Goal: Task Accomplishment & Management: Complete application form

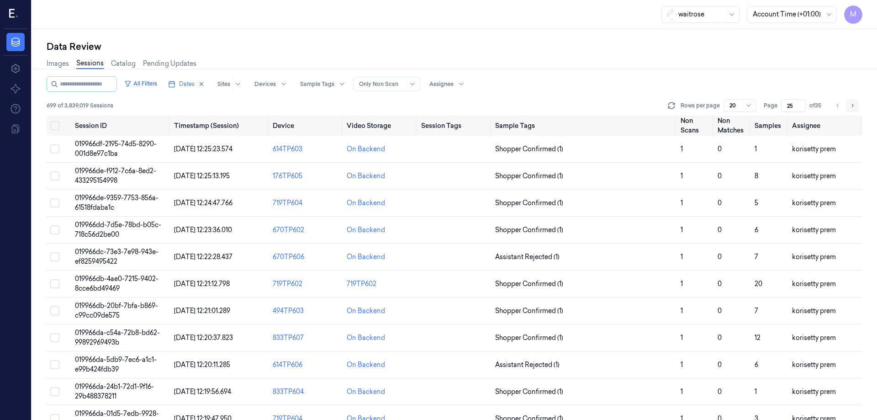
click at [852, 103] on icon "Go to next page" at bounding box center [851, 105] width 5 height 7
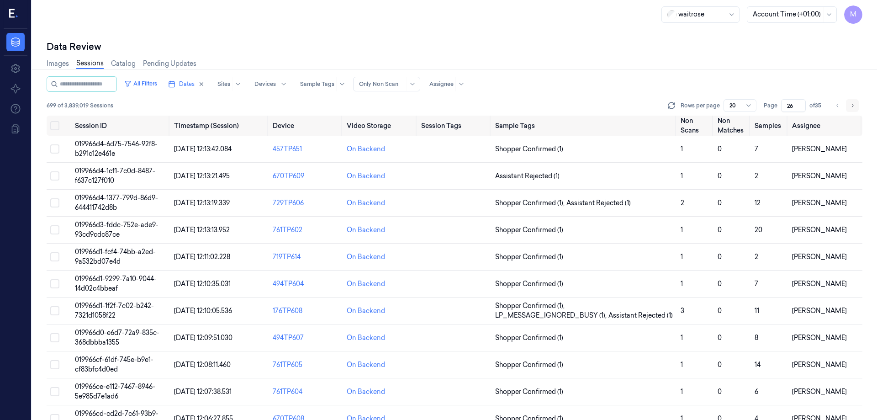
click at [852, 103] on icon "Go to next page" at bounding box center [851, 105] width 5 height 7
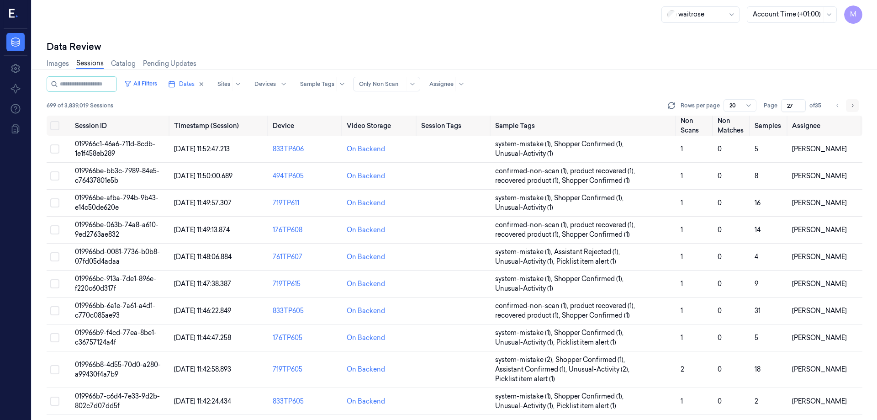
click at [852, 103] on icon "Go to next page" at bounding box center [851, 105] width 5 height 7
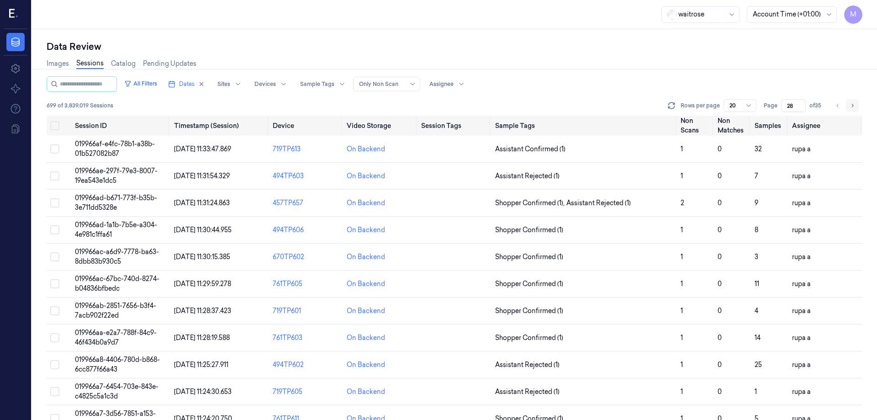
click at [852, 103] on icon "Go to next page" at bounding box center [851, 105] width 5 height 7
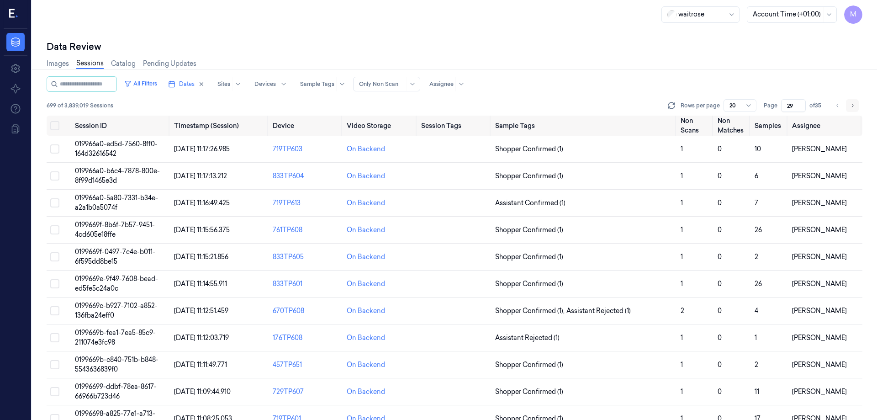
click at [852, 103] on icon "Go to next page" at bounding box center [851, 105] width 5 height 7
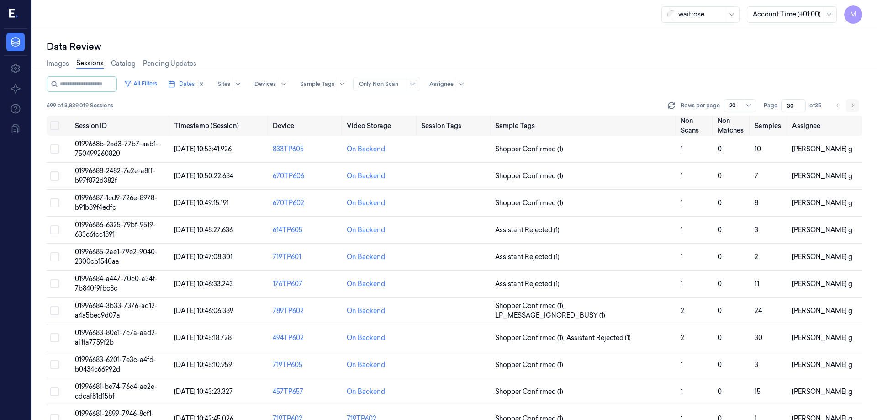
click at [852, 103] on icon "Go to next page" at bounding box center [851, 105] width 5 height 7
type input "31"
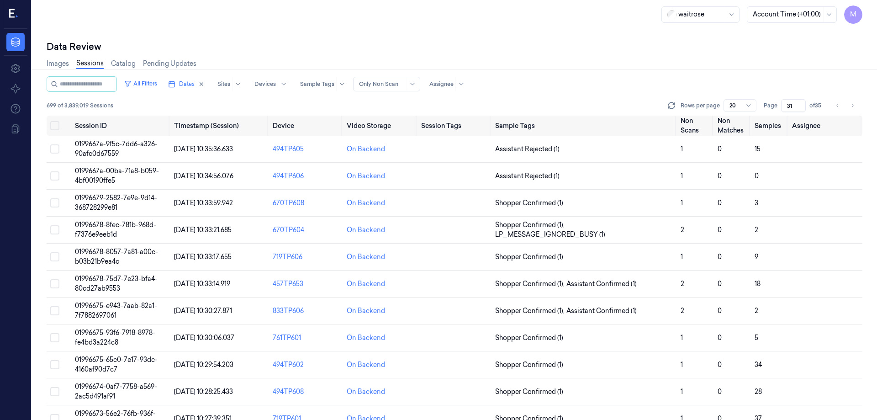
click at [792, 74] on div "Images Sessions Catalog Pending Updates" at bounding box center [454, 64] width 815 height 23
click at [54, 126] on button "Select all" at bounding box center [54, 125] width 9 height 9
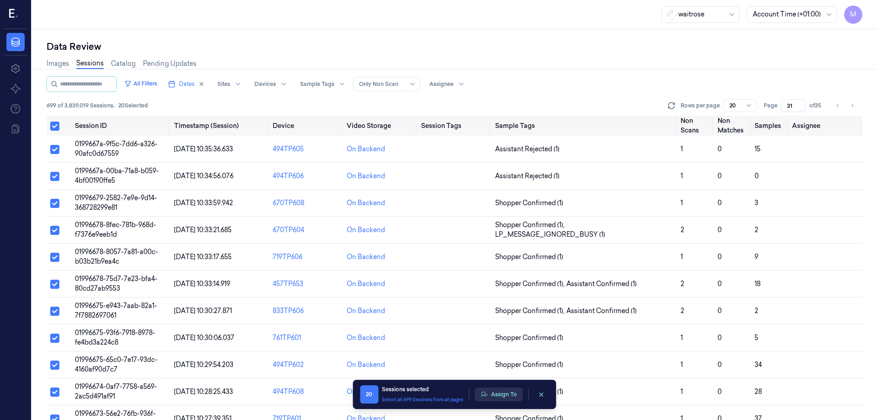
click at [514, 397] on button "Assign To" at bounding box center [498, 394] width 48 height 14
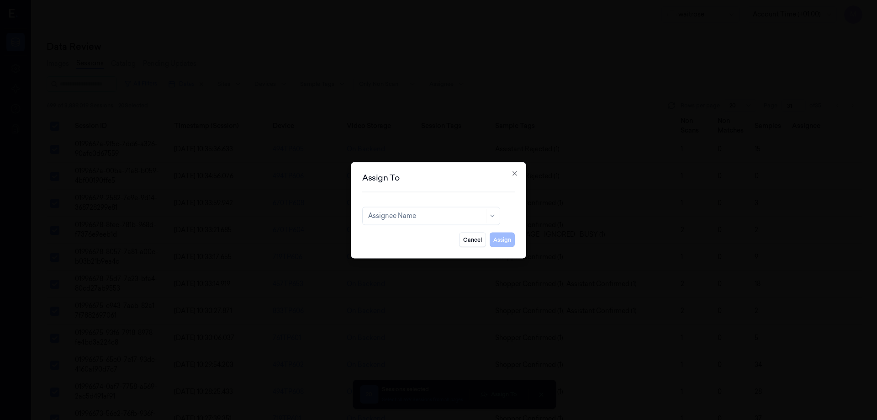
click at [445, 204] on div "Assign To Assignee Name Cancel Assign Close" at bounding box center [438, 210] width 175 height 96
click at [443, 213] on div at bounding box center [420, 216] width 105 height 10
type input "mo"
click at [434, 235] on div "[PERSON_NAME]" at bounding box center [431, 236] width 126 height 10
click at [498, 238] on button "Assign" at bounding box center [501, 239] width 25 height 15
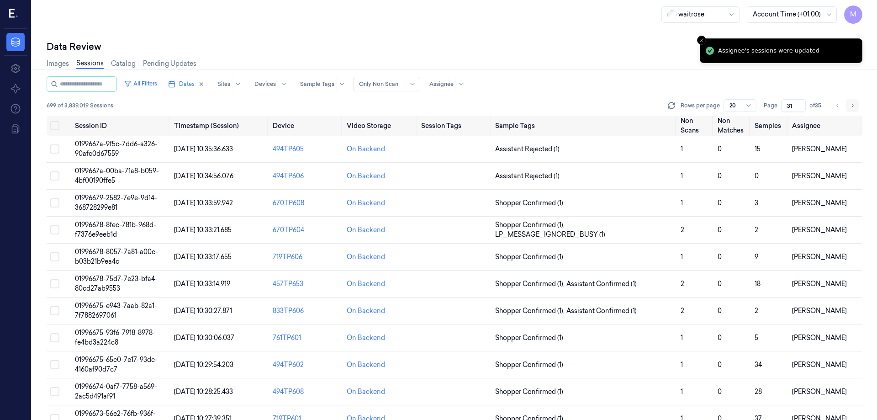
click at [849, 104] on button "Go to next page" at bounding box center [852, 105] width 13 height 13
type input "32"
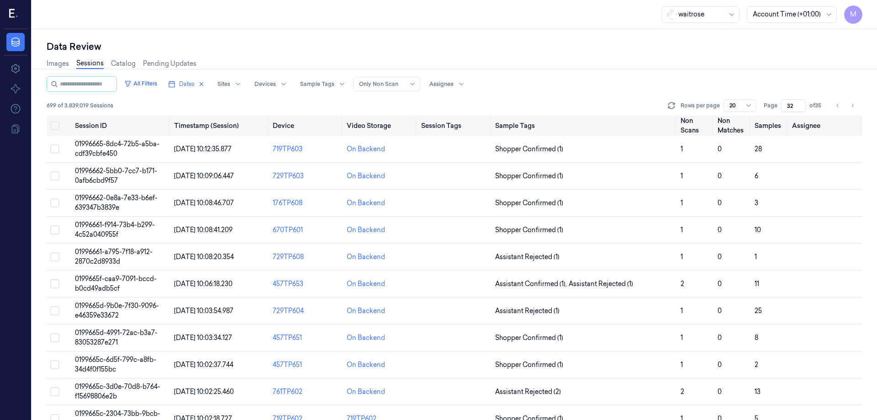
click at [621, 78] on div "All Filters Dates Sites Devices Sample Tags Alert Type Only Non Scan Assignee" at bounding box center [454, 84] width 815 height 16
click at [56, 127] on button "Select all" at bounding box center [54, 125] width 9 height 9
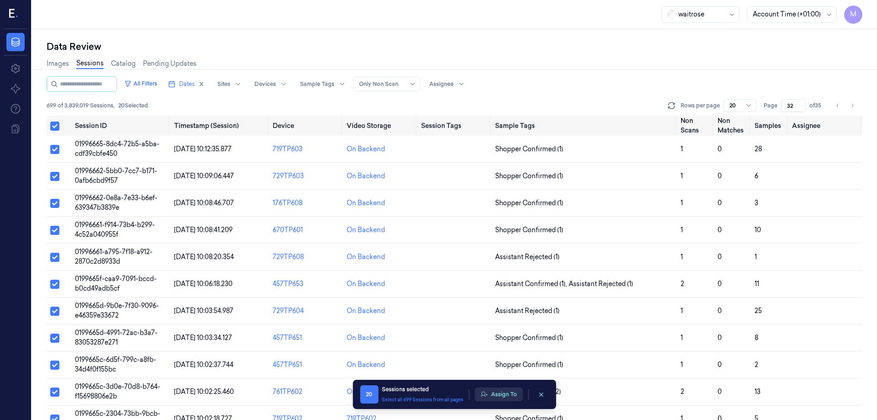
click at [507, 396] on button "Assign To" at bounding box center [498, 394] width 48 height 14
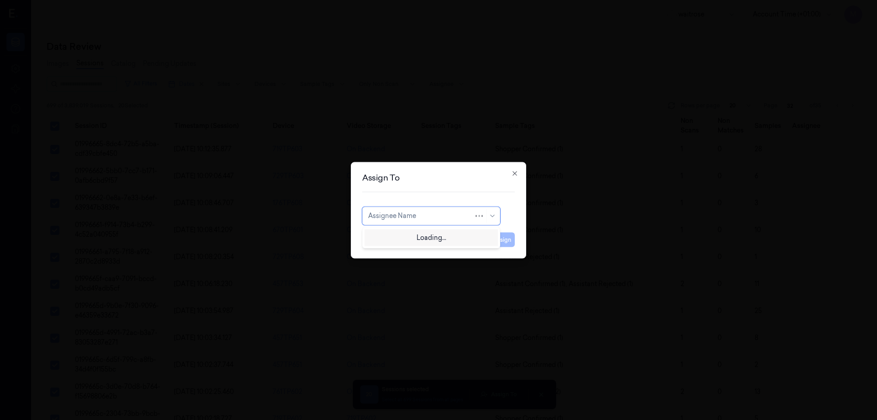
click at [463, 218] on div at bounding box center [420, 216] width 105 height 10
type input "ru"
click at [387, 240] on div "rupa a" at bounding box center [431, 236] width 126 height 10
click at [510, 239] on button "Assign" at bounding box center [501, 239] width 25 height 15
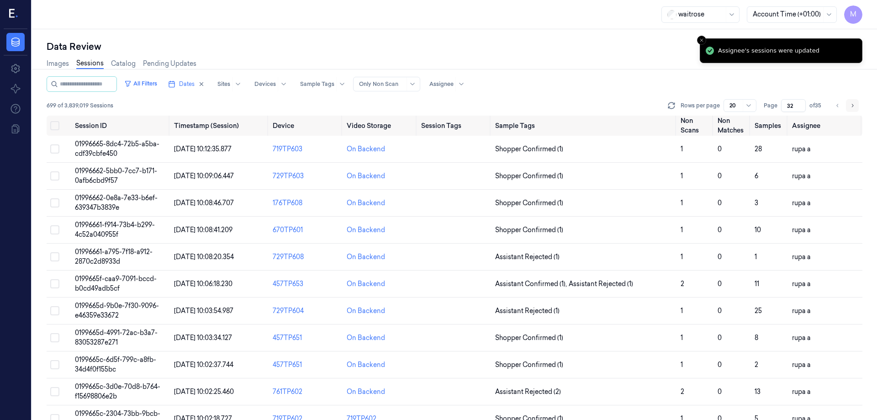
click at [854, 110] on button "Go to next page" at bounding box center [852, 105] width 13 height 13
type input "33"
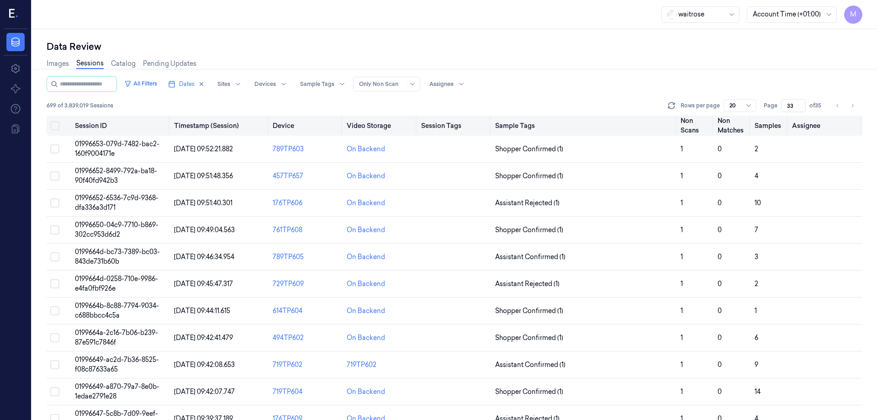
click at [54, 126] on button "Select all" at bounding box center [54, 125] width 9 height 9
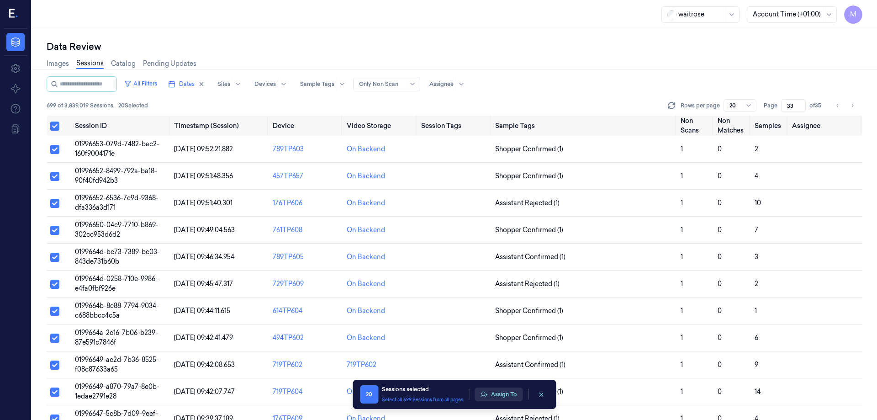
click at [492, 389] on button "Assign To" at bounding box center [498, 394] width 48 height 14
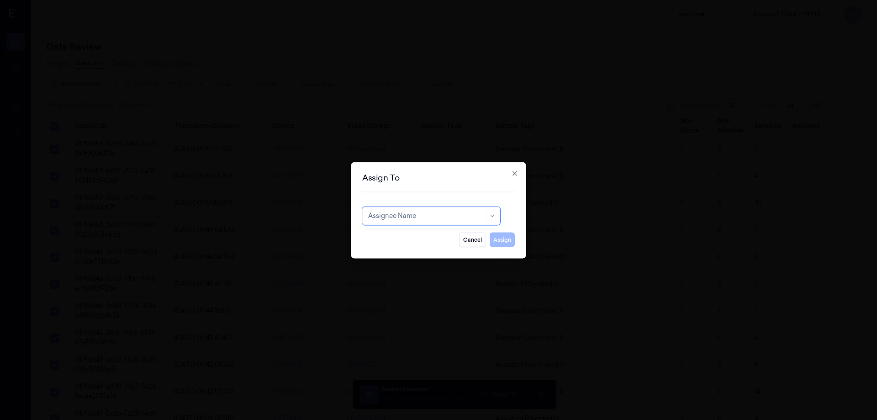
click at [478, 216] on div "Assignee Name" at bounding box center [431, 215] width 138 height 18
type input "ro"
click at [403, 241] on div "[PERSON_NAME]" at bounding box center [395, 236] width 55 height 10
click at [497, 242] on button "Assign" at bounding box center [501, 239] width 25 height 15
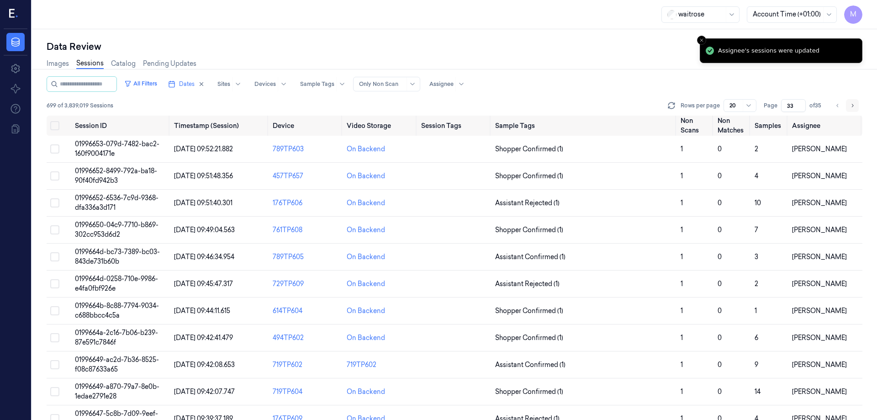
click at [847, 106] on button "Go to next page" at bounding box center [852, 105] width 13 height 13
type input "34"
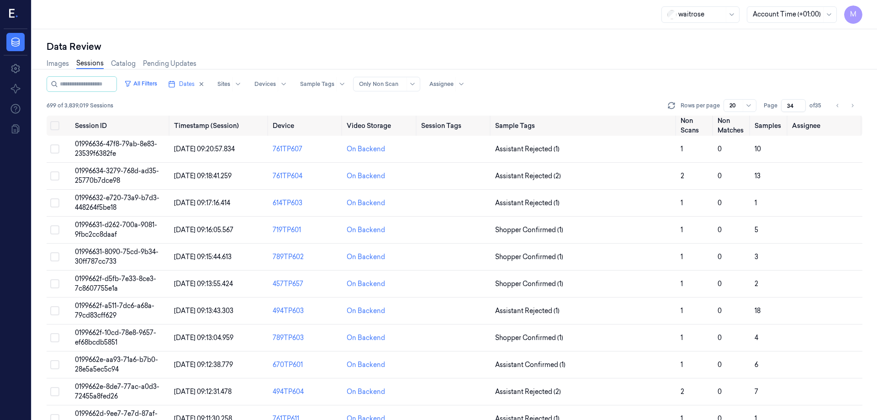
click at [587, 82] on div "All Filters Dates Sites Devices Sample Tags Alert Type Only Non Scan Assignee" at bounding box center [454, 84] width 815 height 16
